Goal: Information Seeking & Learning: Check status

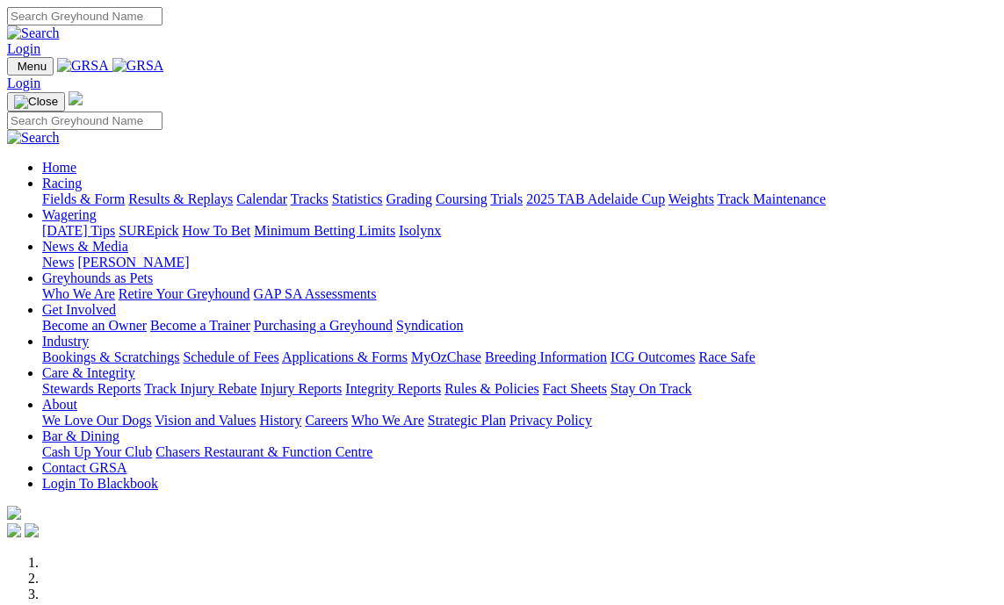
click at [227, 191] on link "Results & Replays" at bounding box center [180, 198] width 105 height 15
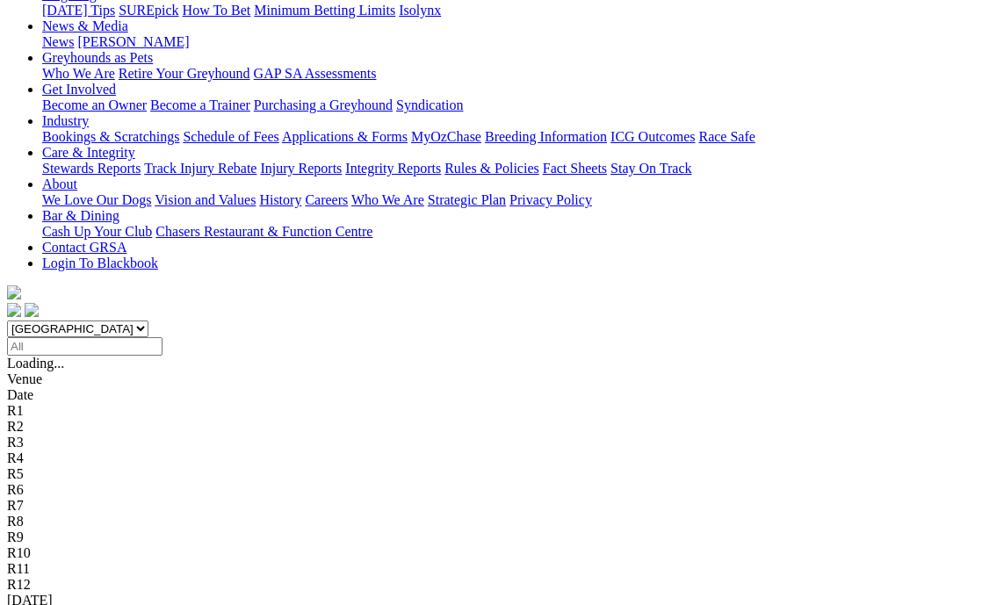
scroll to position [264, 0]
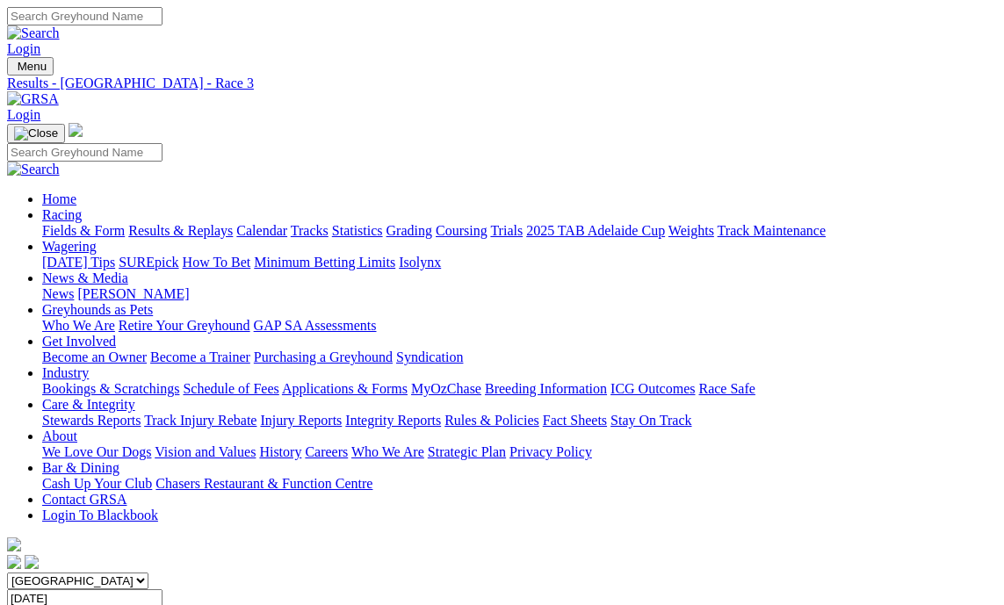
click at [61, 223] on link "Fields & Form" at bounding box center [83, 230] width 83 height 15
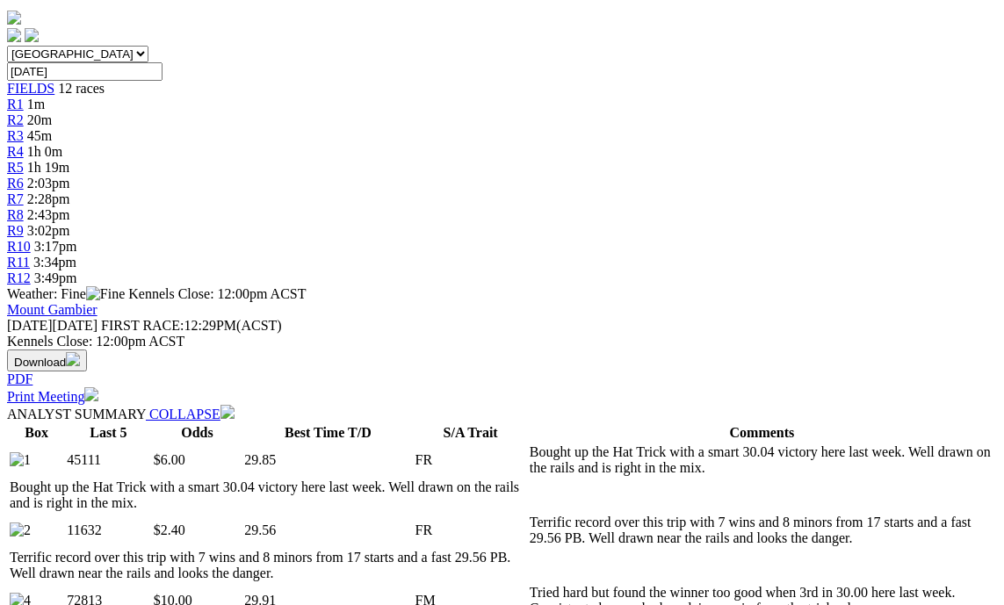
scroll to position [88, 0]
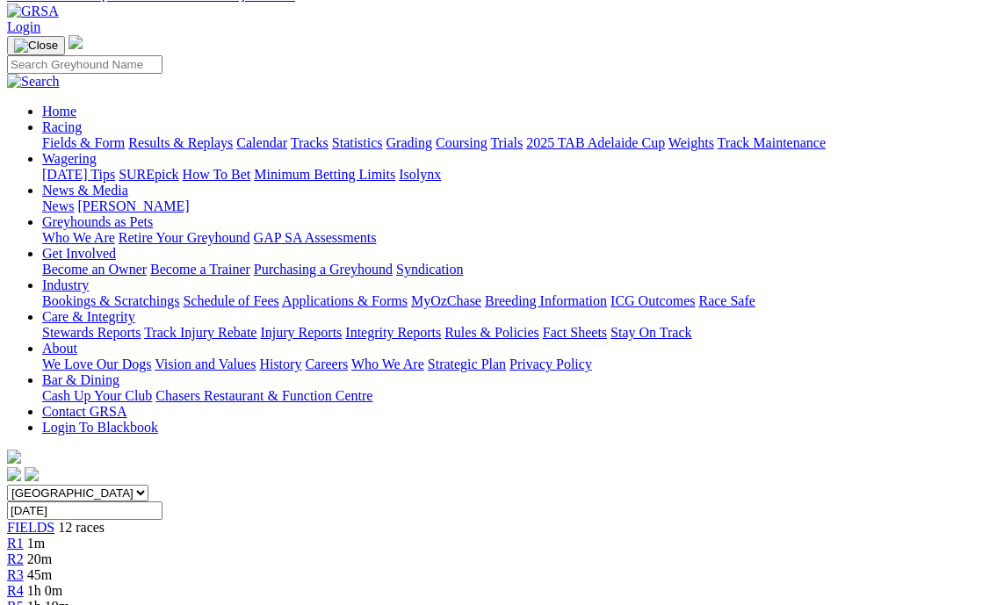
click at [24, 583] on span "R4" at bounding box center [15, 590] width 17 height 15
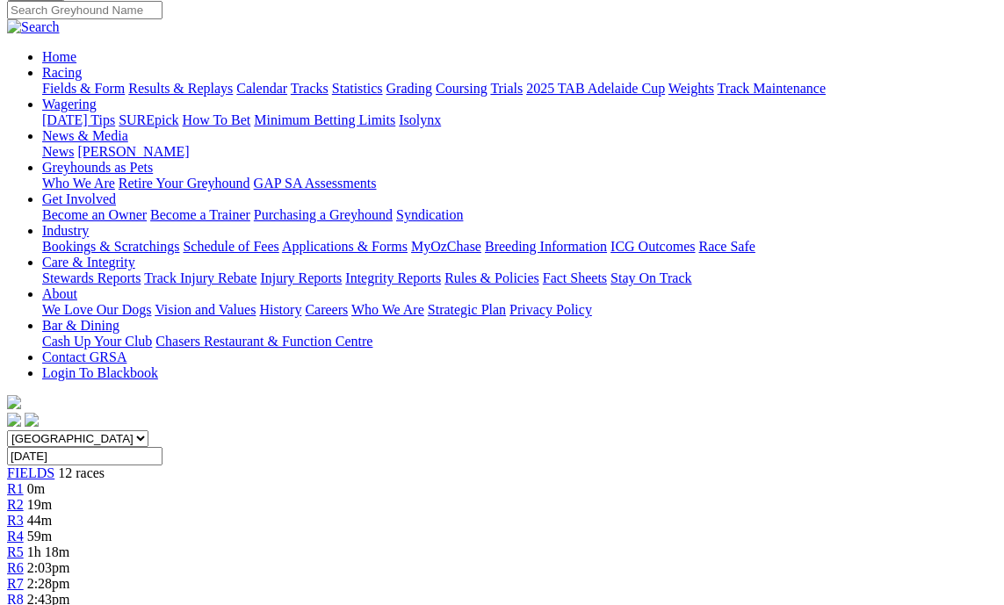
scroll to position [88, 0]
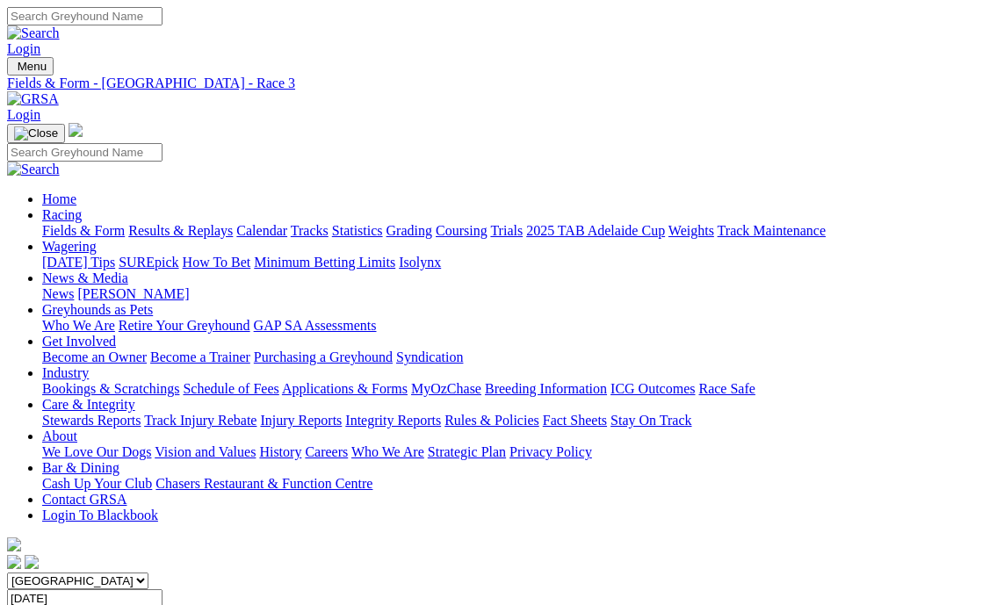
scroll to position [42, 0]
